Goal: Information Seeking & Learning: Find specific fact

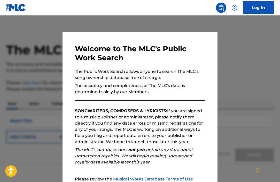
scroll to position [54, 0]
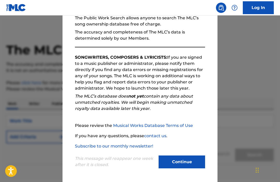
click at [179, 162] on button "Continue" at bounding box center [181, 162] width 46 height 13
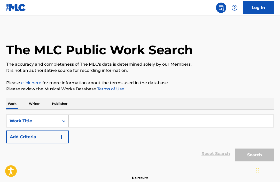
click at [91, 120] on input "Search Form" at bounding box center [171, 121] width 205 height 12
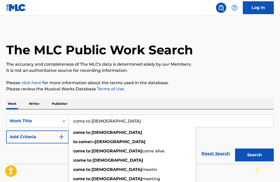
type input "come to [DEMOGRAPHIC_DATA]"
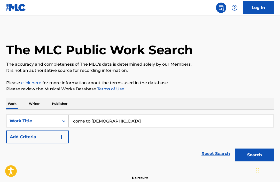
click at [61, 134] on img "Search Form" at bounding box center [61, 137] width 6 height 6
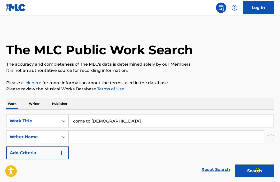
click at [83, 137] on input "Search Form" at bounding box center [166, 137] width 195 height 12
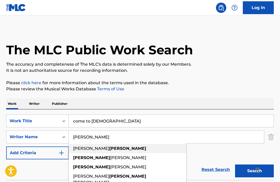
click at [89, 149] on span "[PERSON_NAME]" at bounding box center [91, 148] width 36 height 5
type input "[PERSON_NAME]"
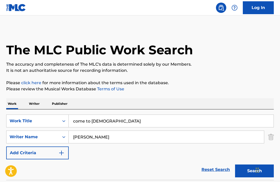
click at [251, 172] on button "Search" at bounding box center [254, 171] width 39 height 13
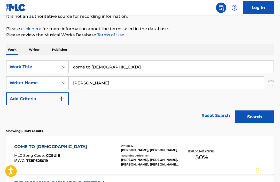
scroll to position [98, 0]
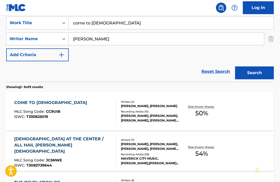
click at [38, 102] on div "COME TO [DEMOGRAPHIC_DATA]" at bounding box center [51, 103] width 75 height 6
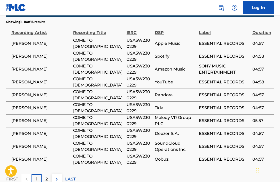
scroll to position [552, 0]
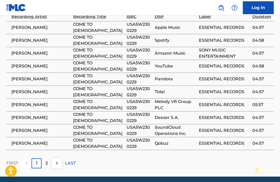
click at [47, 161] on p "2" at bounding box center [46, 164] width 2 height 6
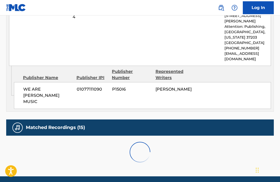
scroll to position [488, 0]
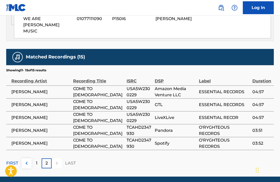
click at [37, 159] on div "1" at bounding box center [36, 164] width 10 height 10
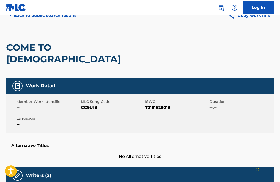
scroll to position [21, 0]
